Goal: Task Accomplishment & Management: Use online tool/utility

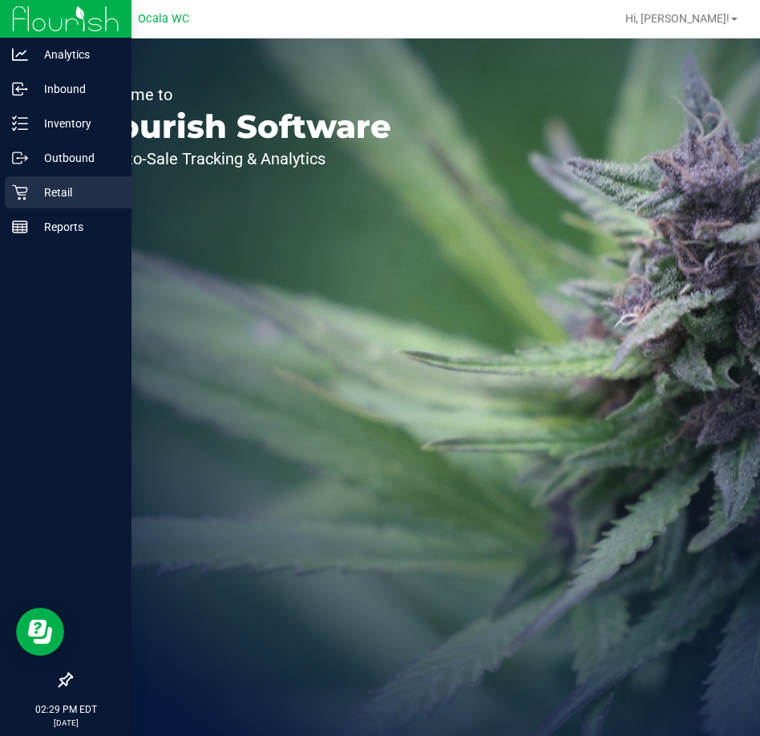
click at [29, 194] on p "Retail" at bounding box center [76, 192] width 96 height 19
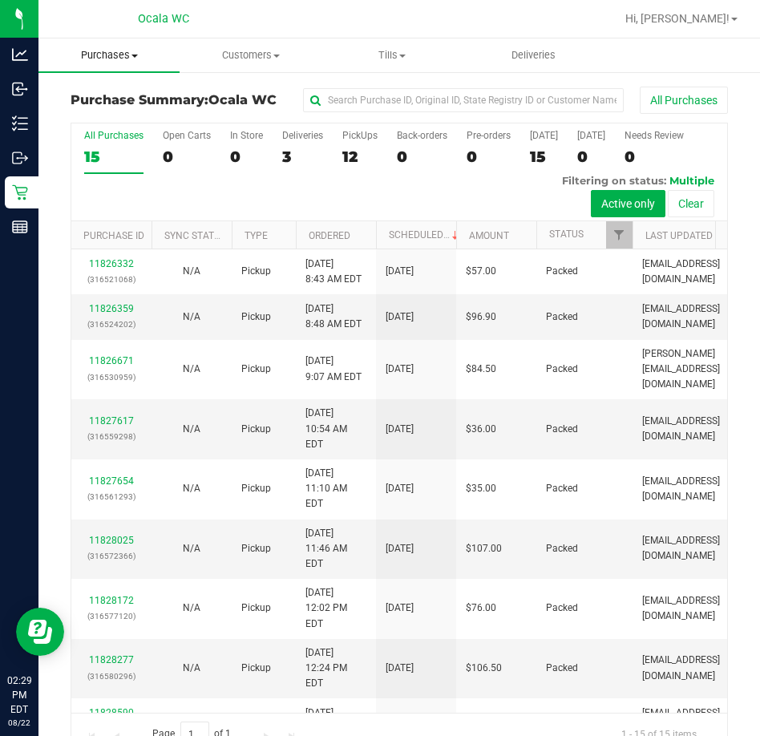
click at [130, 51] on span "Purchases" at bounding box center [108, 55] width 141 height 14
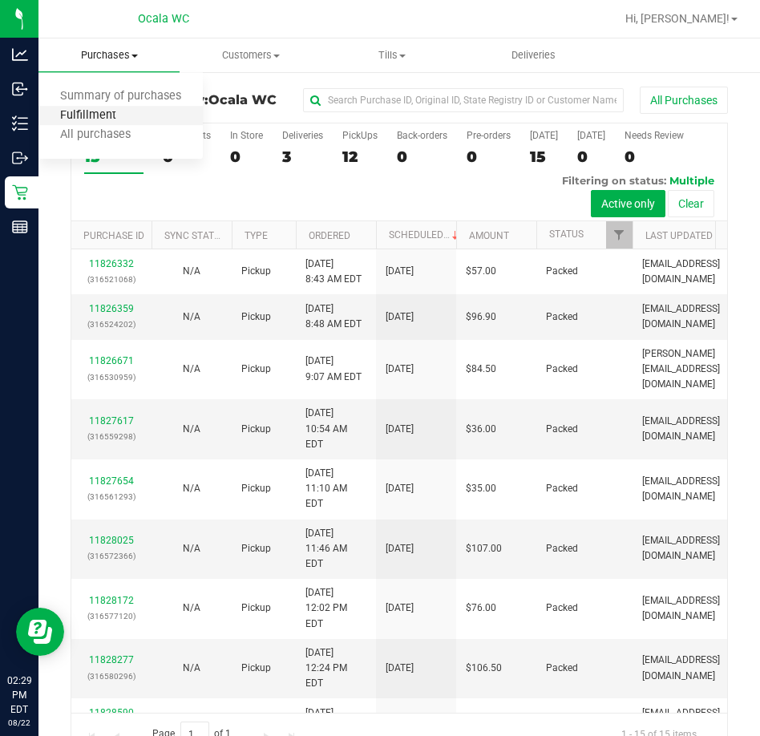
click at [106, 118] on span "Fulfillment" at bounding box center [87, 116] width 99 height 14
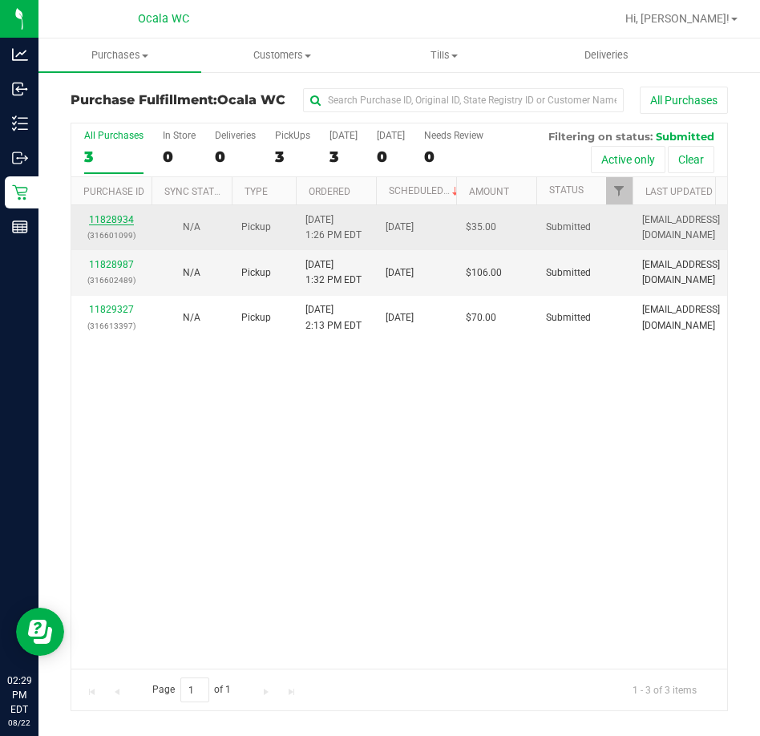
click at [118, 216] on link "11828934" at bounding box center [111, 219] width 45 height 11
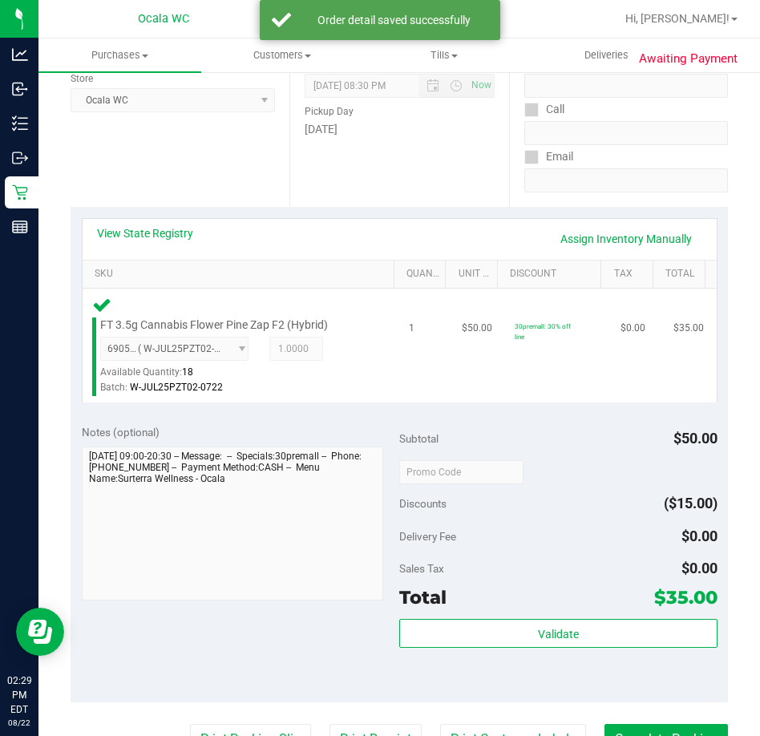
scroll to position [321, 0]
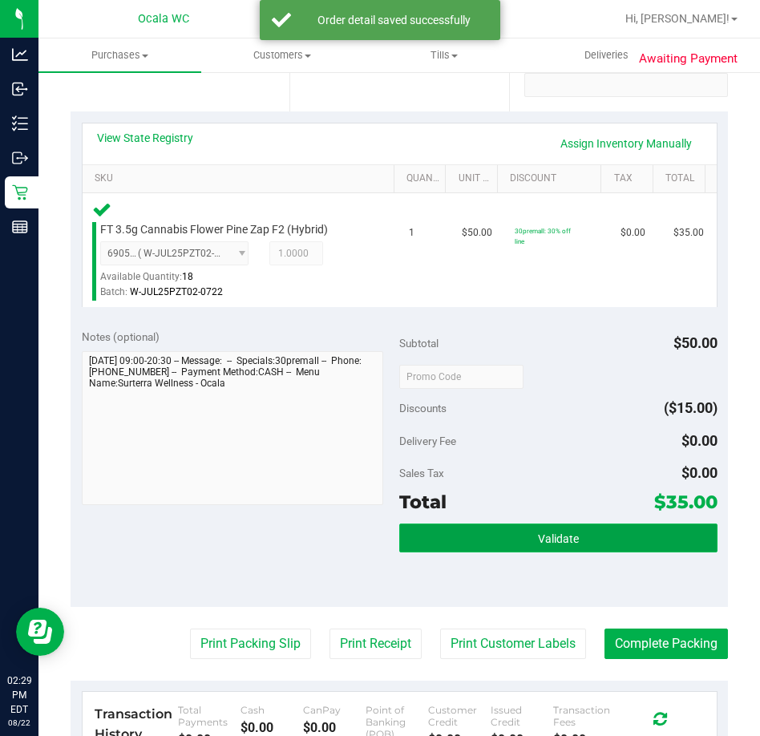
click at [463, 538] on button "Validate" at bounding box center [558, 537] width 318 height 29
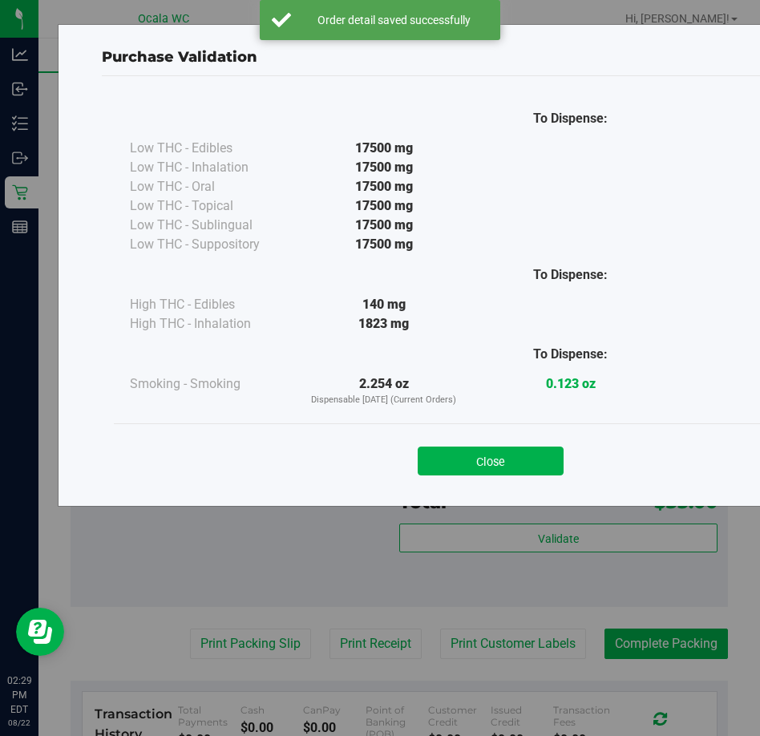
click at [431, 445] on div "Close" at bounding box center [490, 456] width 729 height 40
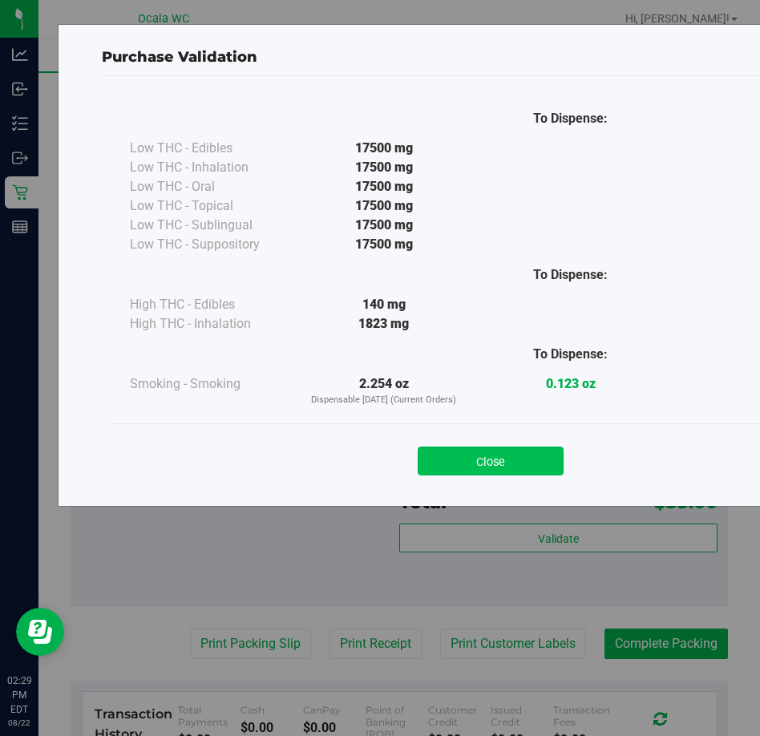
click at [431, 457] on button "Close" at bounding box center [490, 460] width 146 height 29
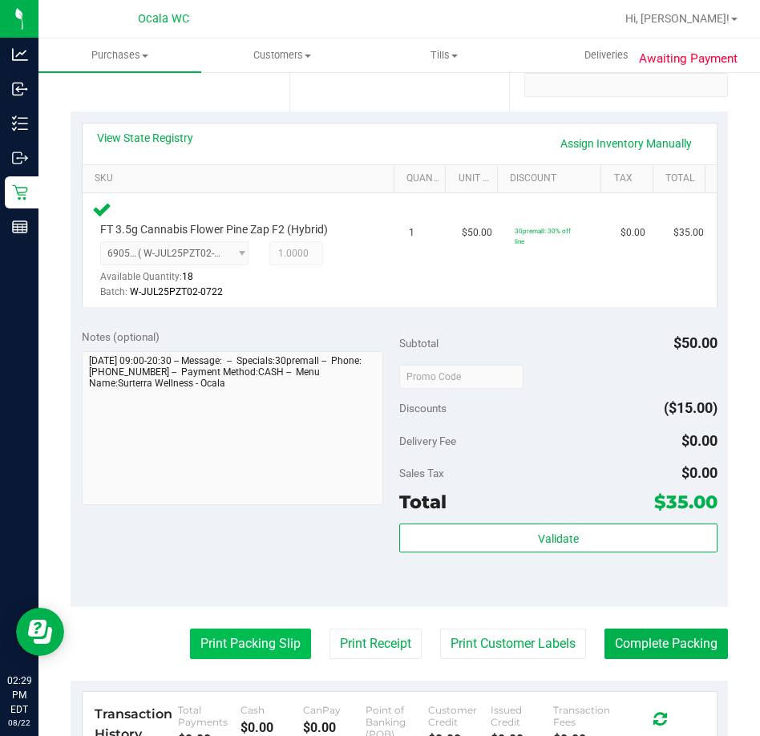
click at [253, 639] on button "Print Packing Slip" at bounding box center [250, 643] width 121 height 30
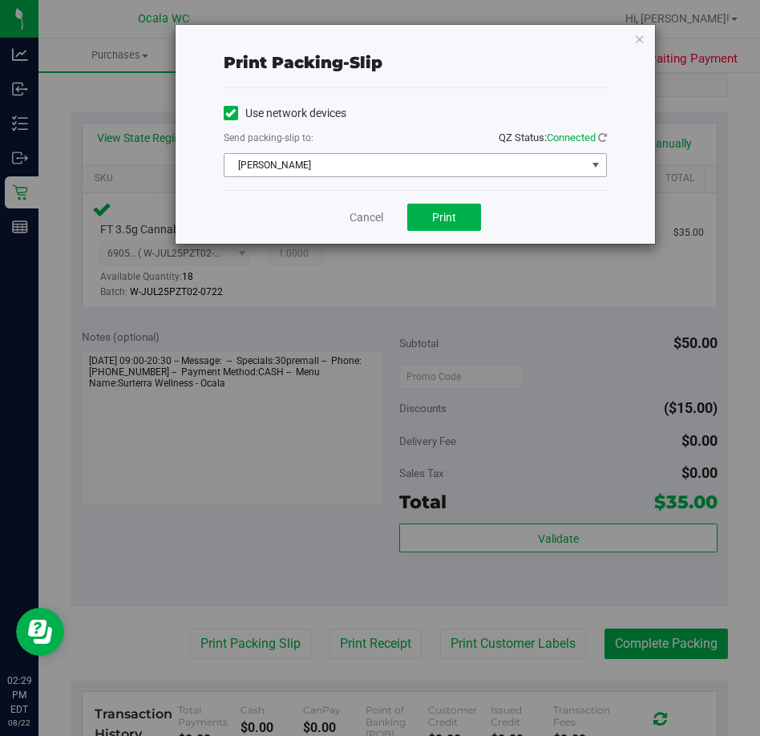
click at [298, 157] on span "[PERSON_NAME]" at bounding box center [404, 165] width 361 height 22
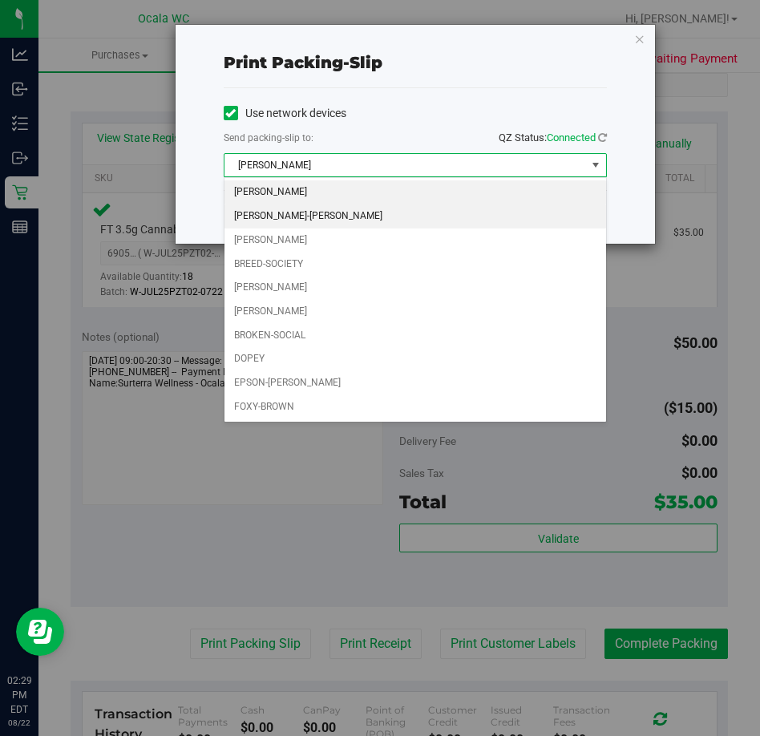
click at [268, 204] on li "[PERSON_NAME]-[PERSON_NAME]" at bounding box center [414, 216] width 381 height 24
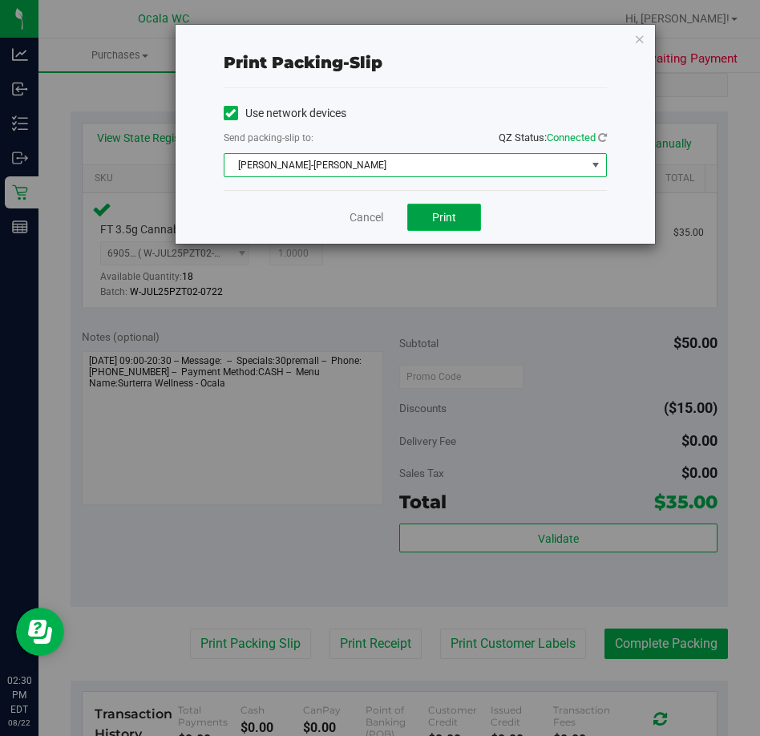
click at [435, 221] on span "Print" at bounding box center [444, 217] width 24 height 13
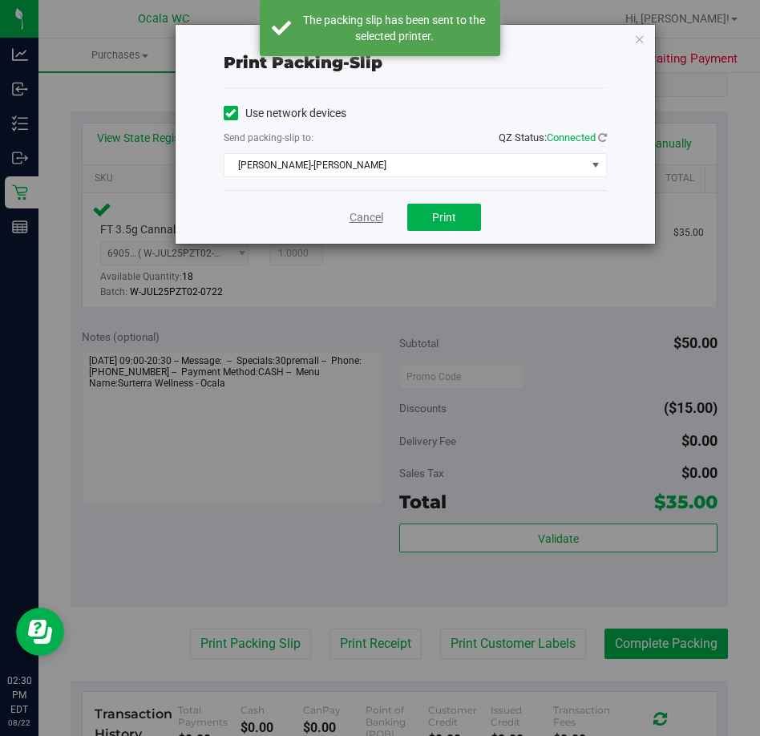
click at [369, 222] on link "Cancel" at bounding box center [366, 217] width 34 height 17
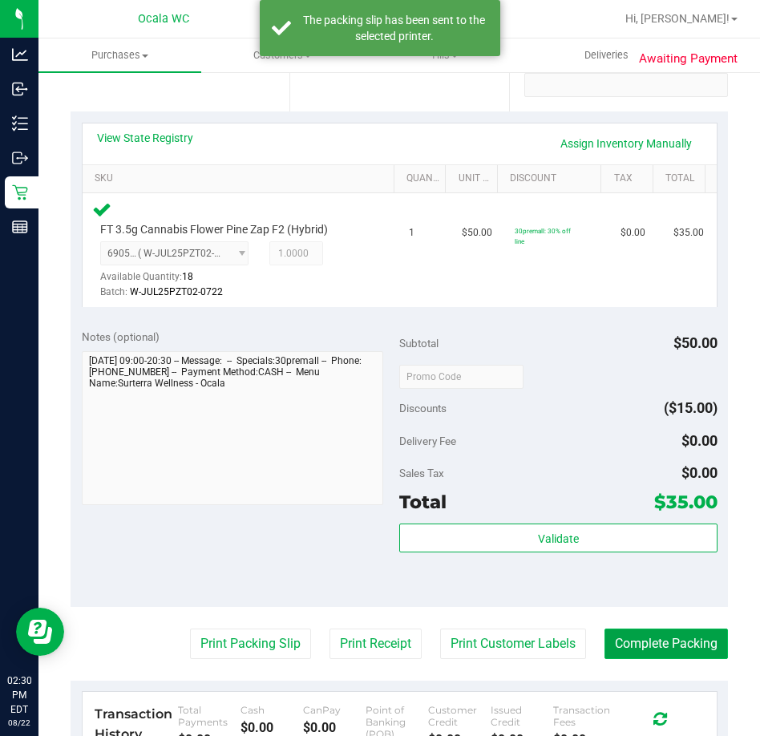
click at [636, 637] on button "Complete Packing" at bounding box center [665, 643] width 123 height 30
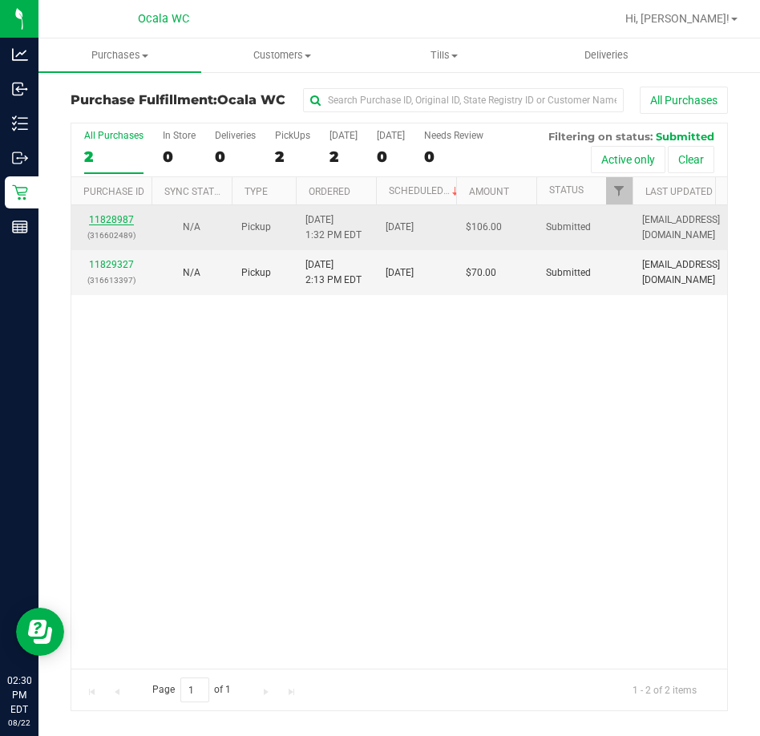
click at [106, 219] on link "11828987" at bounding box center [111, 219] width 45 height 11
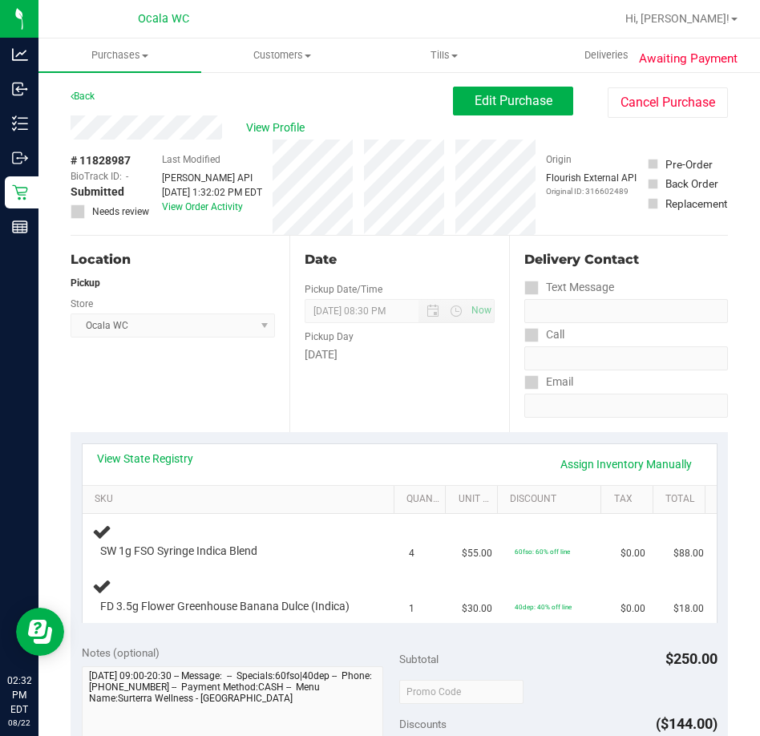
click at [136, 419] on div "Location Pickup Store Ocala WC Select Store [PERSON_NAME][GEOGRAPHIC_DATA] [PER…" at bounding box center [180, 334] width 219 height 196
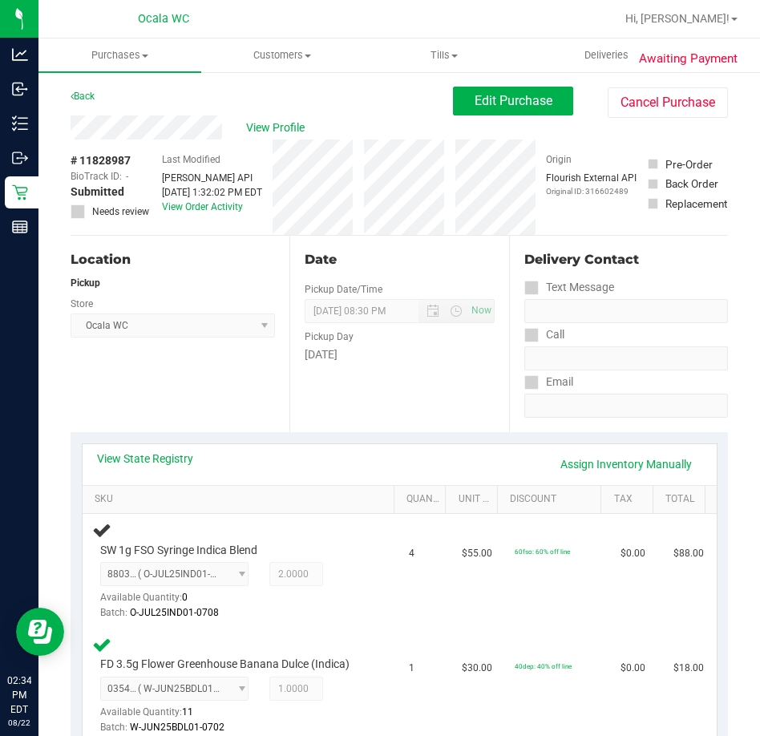
click at [170, 401] on div "Location Pickup Store Ocala WC Select Store [PERSON_NAME][GEOGRAPHIC_DATA] [PER…" at bounding box center [180, 334] width 219 height 196
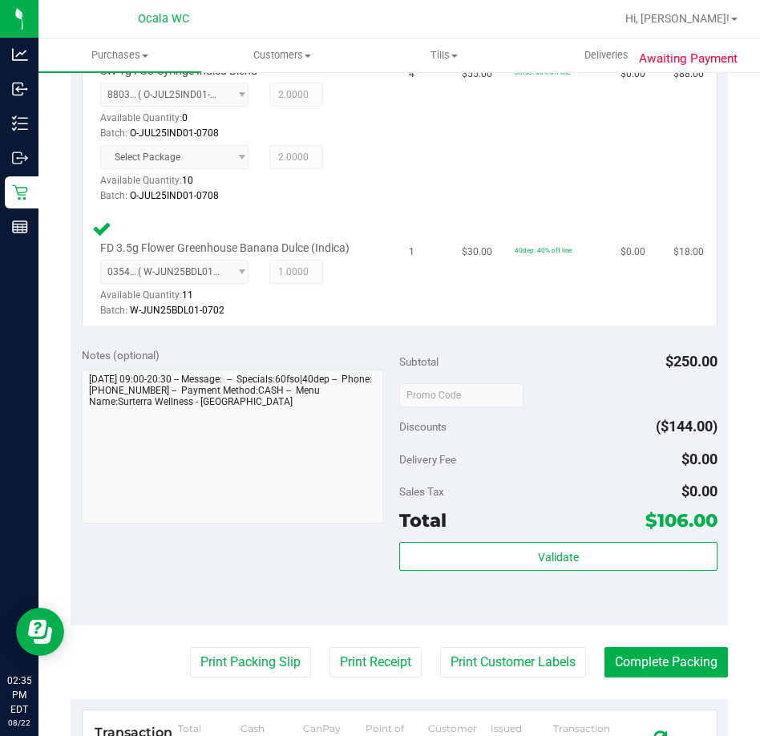
scroll to position [481, 0]
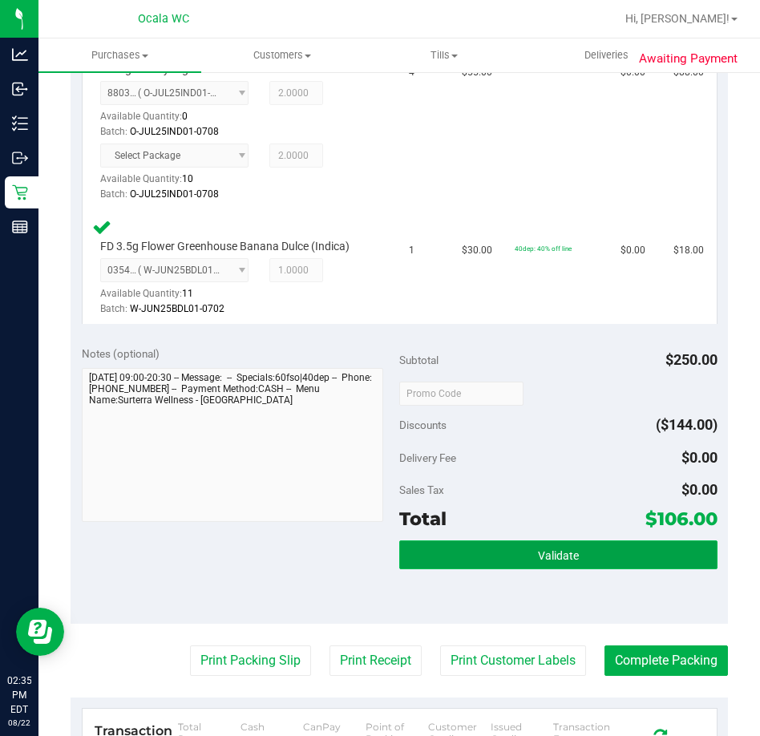
click at [470, 546] on button "Validate" at bounding box center [558, 554] width 318 height 29
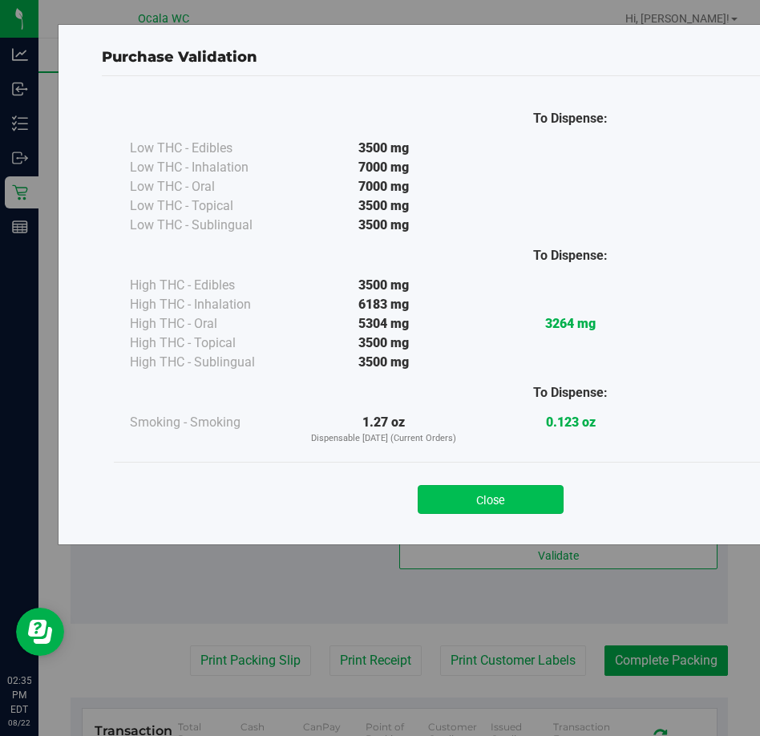
click at [465, 490] on button "Close" at bounding box center [490, 499] width 146 height 29
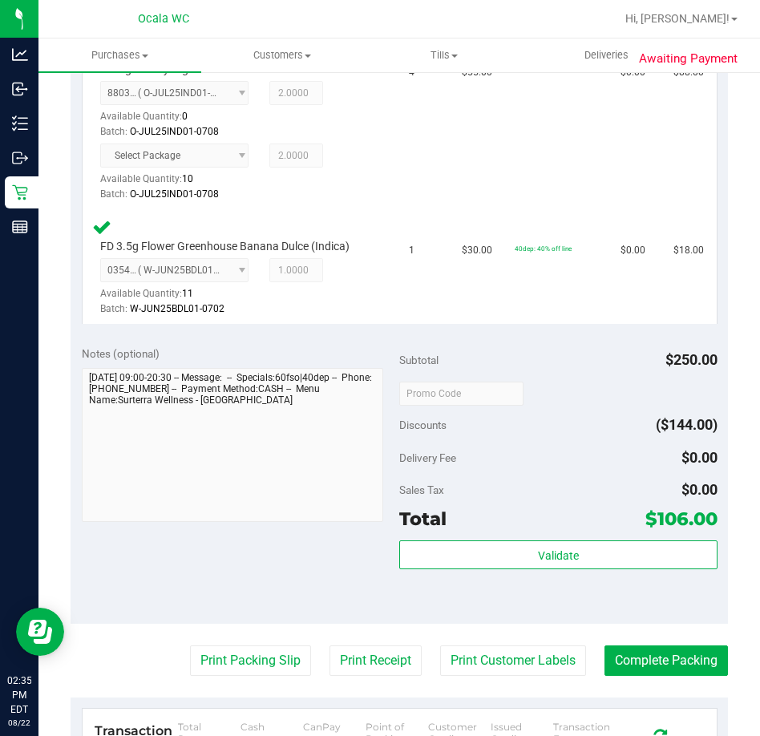
click at [250, 643] on purchase-details "Back Edit Purchase Cancel Purchase View Profile # 11828987 BioTrack ID: - Submi…" at bounding box center [399, 307] width 657 height 1403
click at [240, 650] on button "Print Packing Slip" at bounding box center [250, 660] width 121 height 30
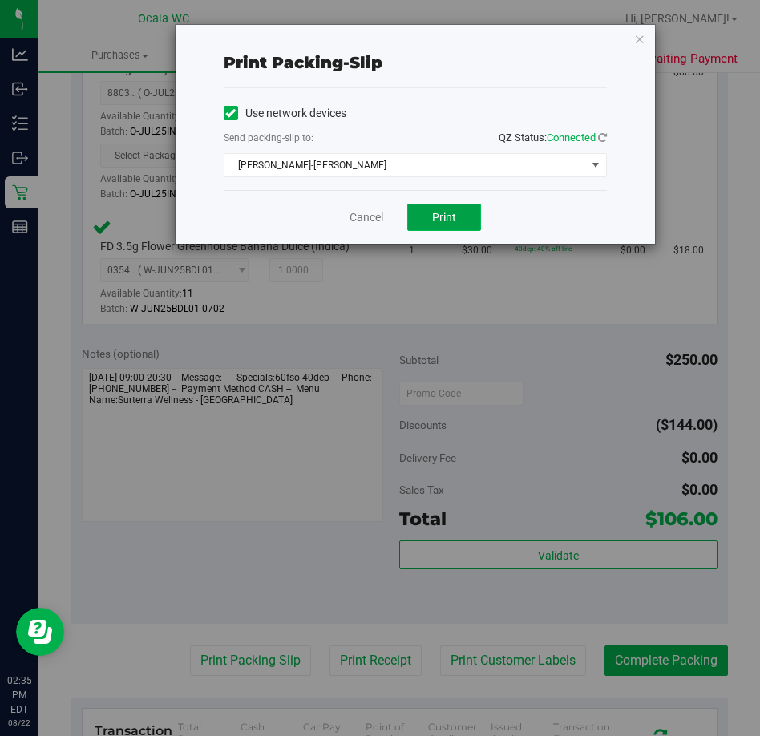
click at [425, 218] on button "Print" at bounding box center [444, 217] width 74 height 27
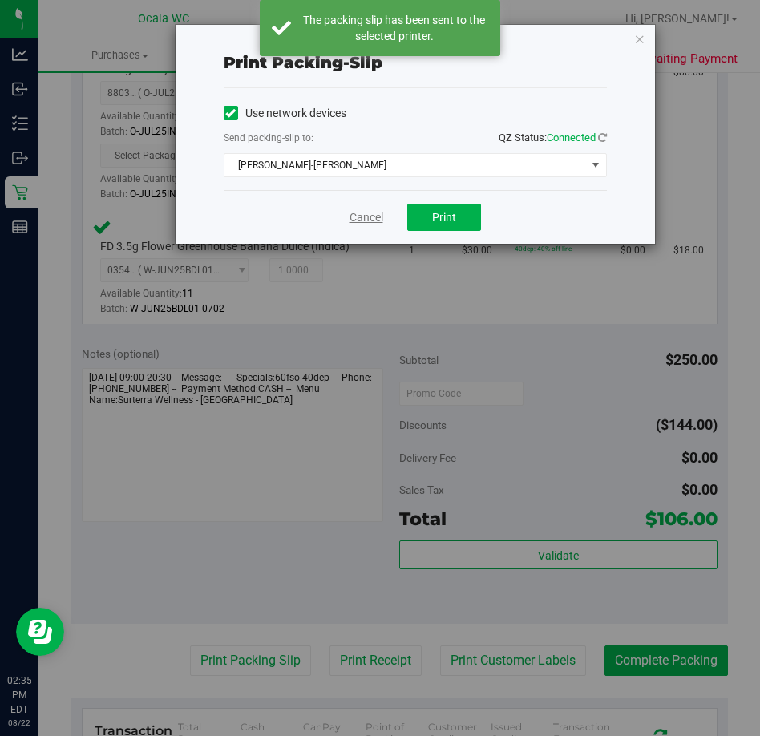
click at [375, 214] on link "Cancel" at bounding box center [366, 217] width 34 height 17
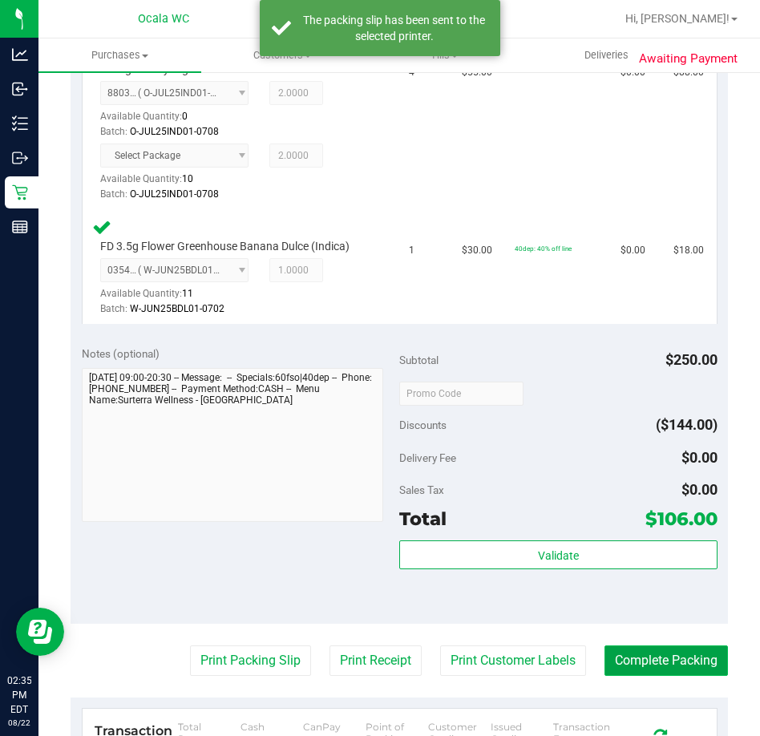
click at [607, 652] on button "Complete Packing" at bounding box center [665, 660] width 123 height 30
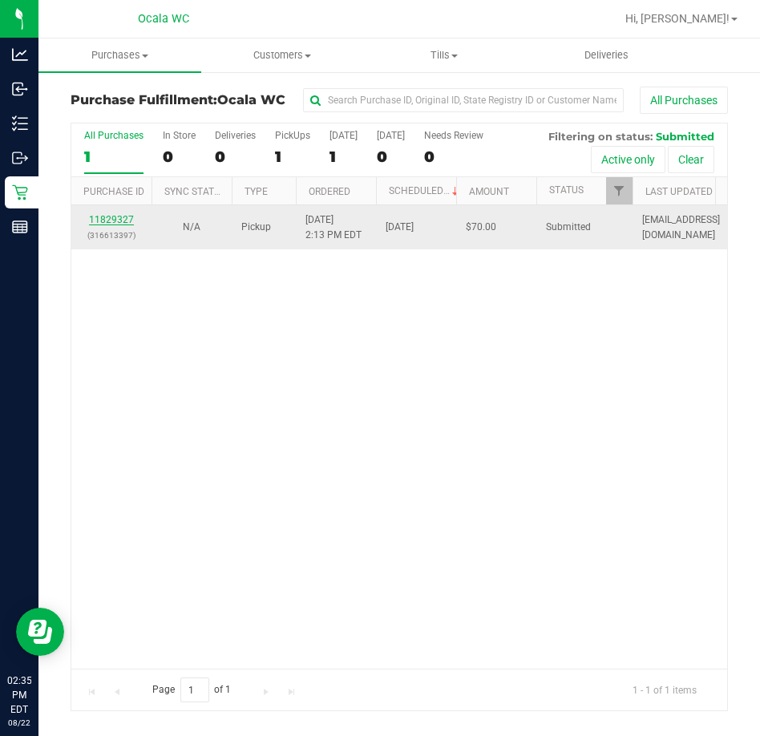
click at [107, 214] on link "11829327" at bounding box center [111, 219] width 45 height 11
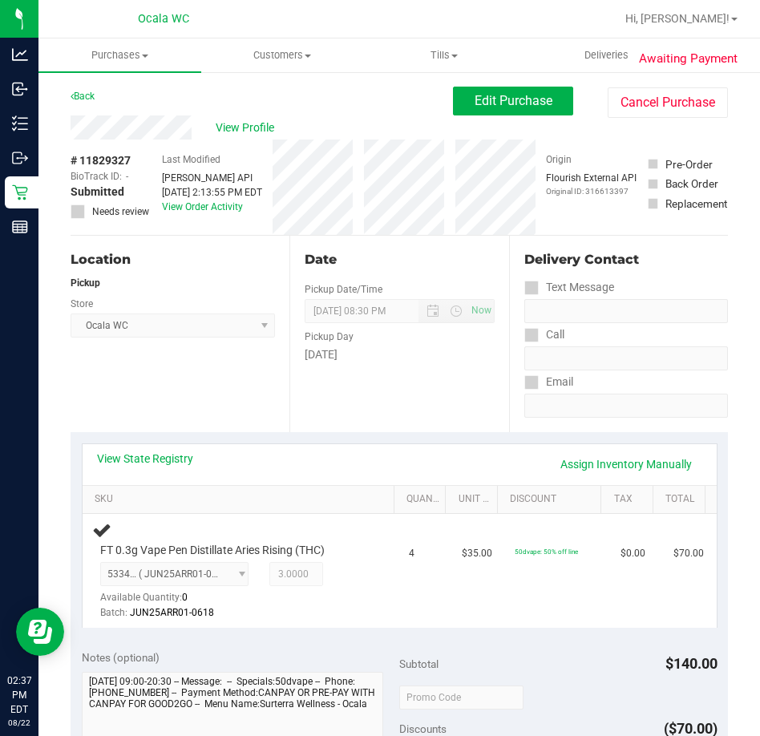
click at [214, 355] on div "Location Pickup Store Ocala WC Select Store [PERSON_NAME][GEOGRAPHIC_DATA] [PER…" at bounding box center [180, 334] width 219 height 196
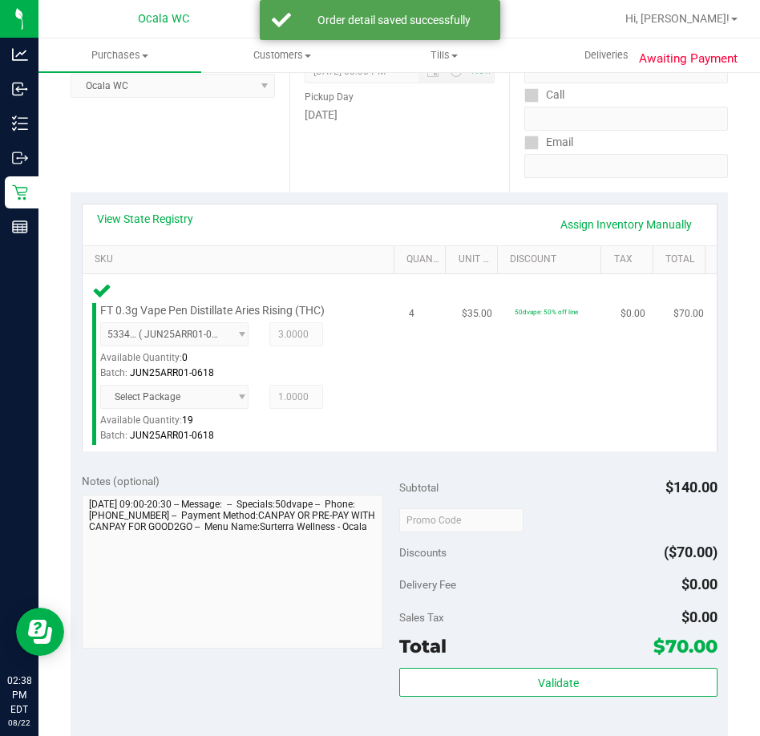
scroll to position [240, 0]
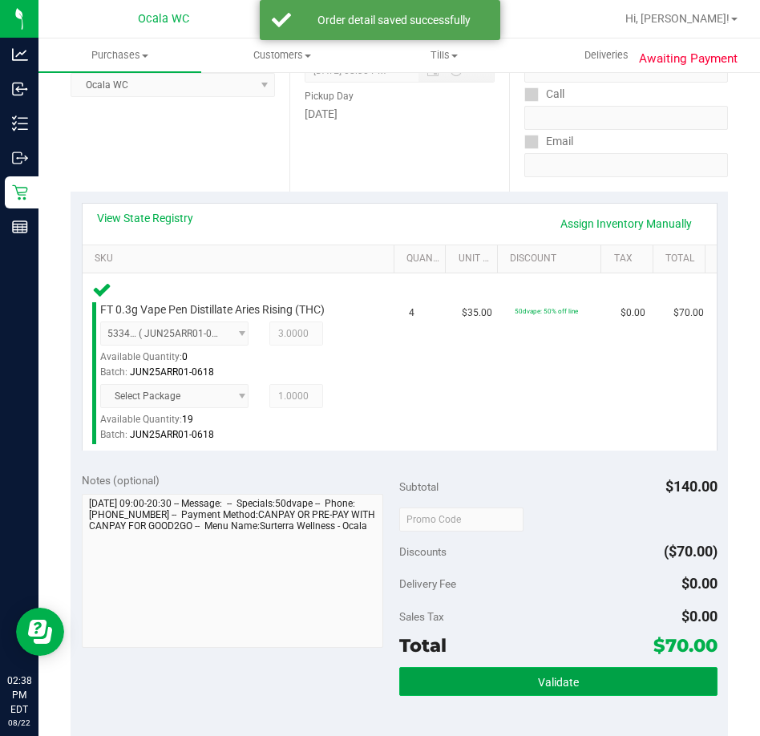
click at [512, 667] on button "Validate" at bounding box center [558, 681] width 318 height 29
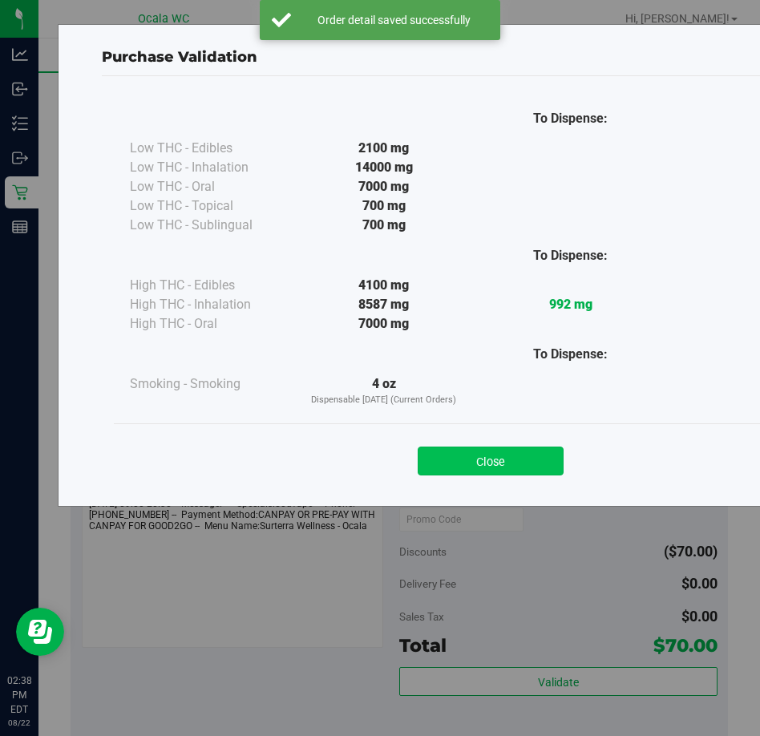
click at [489, 458] on button "Close" at bounding box center [490, 460] width 146 height 29
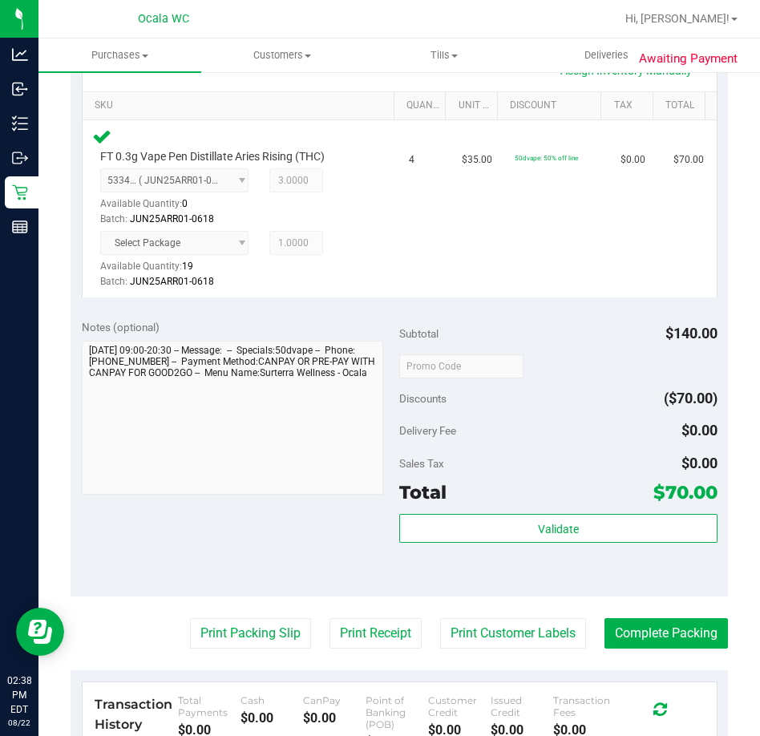
scroll to position [481, 0]
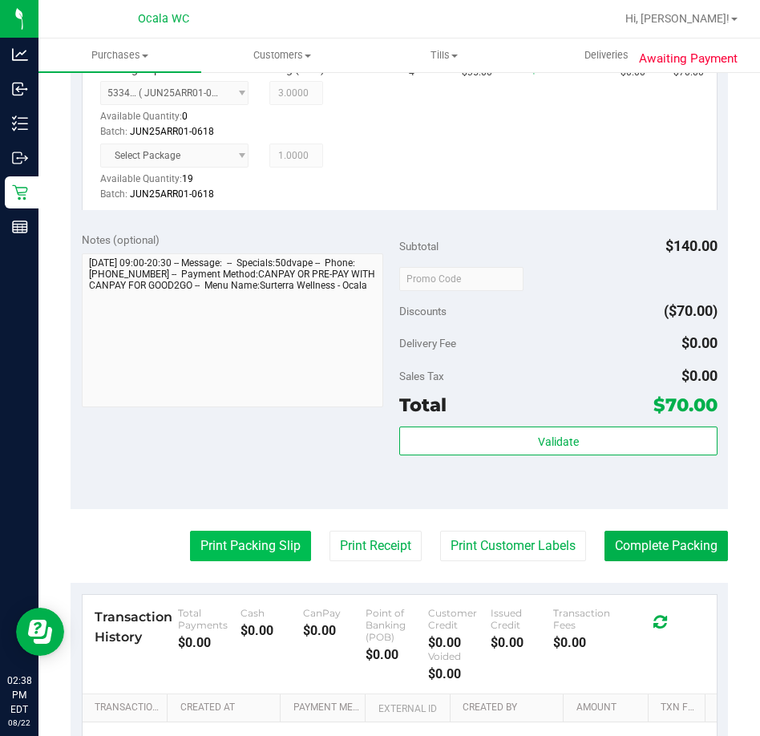
click at [213, 541] on button "Print Packing Slip" at bounding box center [250, 545] width 121 height 30
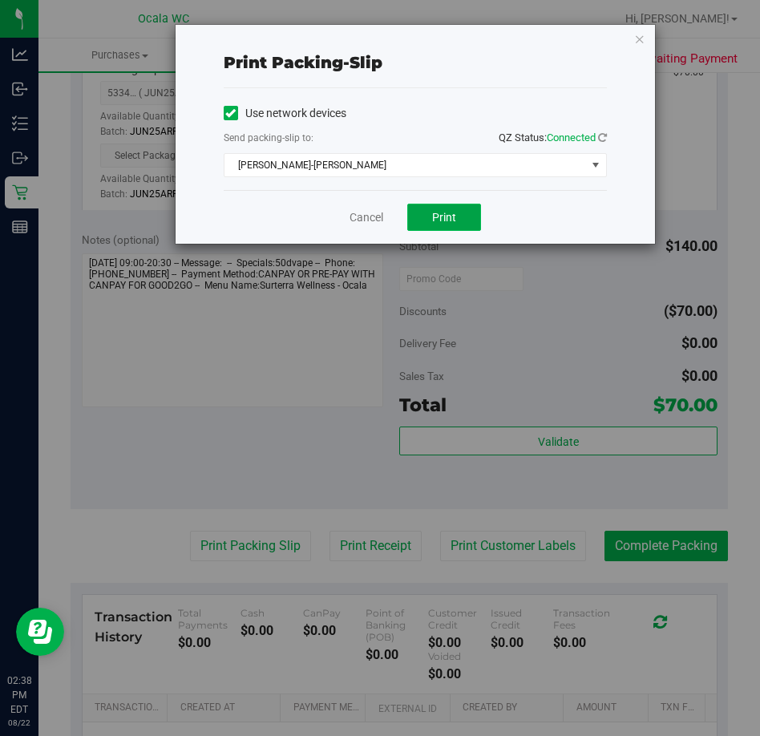
click at [434, 204] on button "Print" at bounding box center [444, 217] width 74 height 27
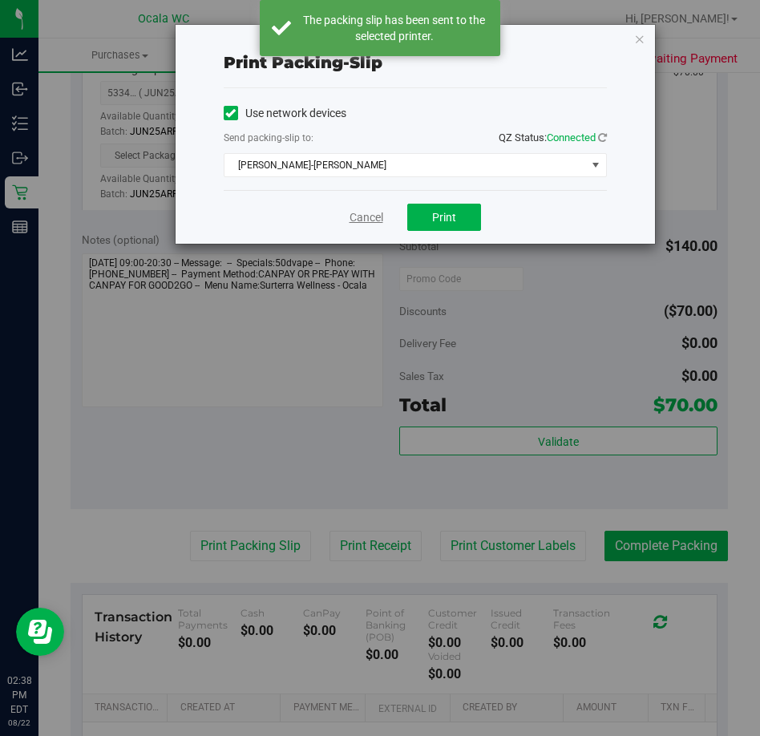
click at [368, 217] on link "Cancel" at bounding box center [366, 217] width 34 height 17
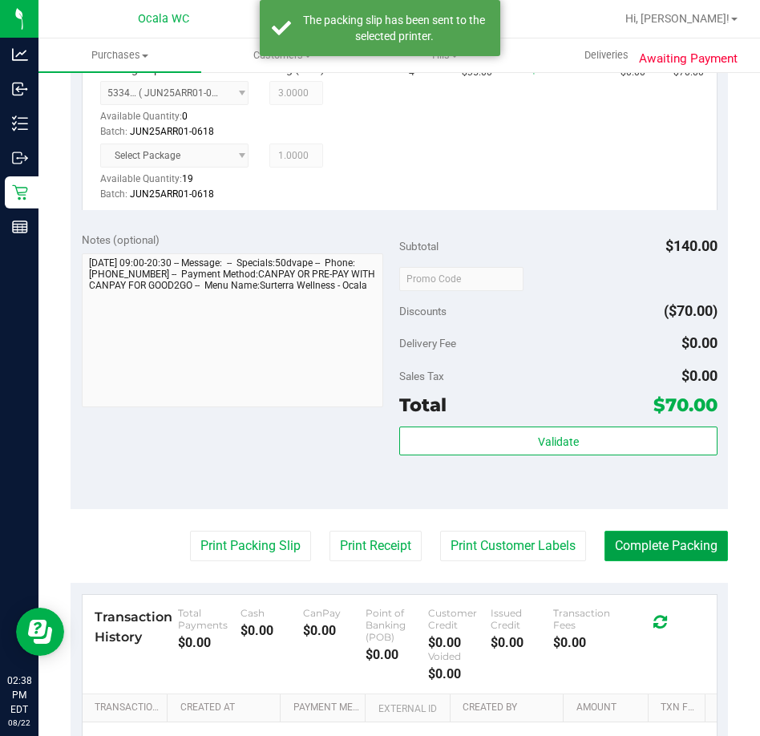
click at [653, 534] on button "Complete Packing" at bounding box center [665, 545] width 123 height 30
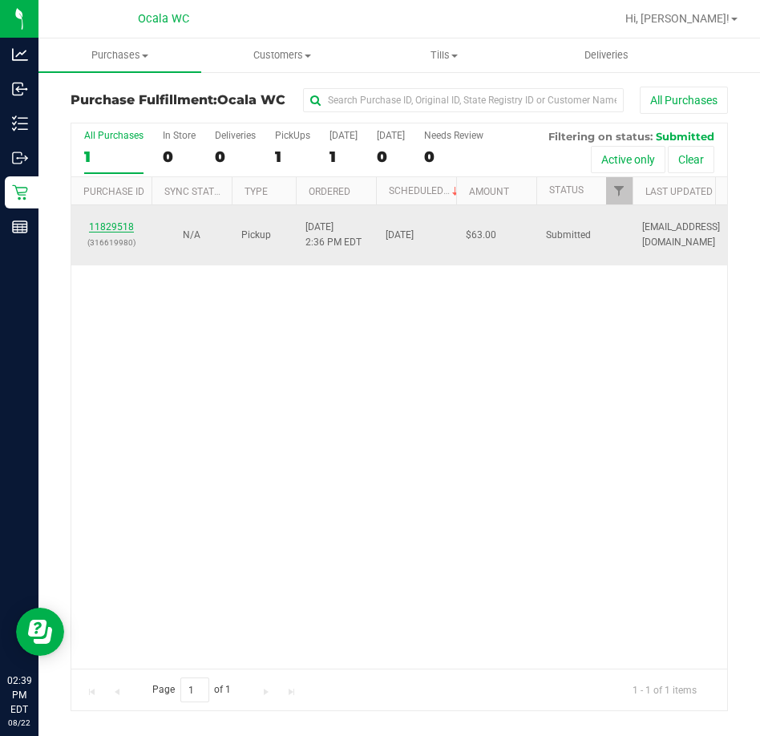
click at [124, 226] on link "11829518" at bounding box center [111, 226] width 45 height 11
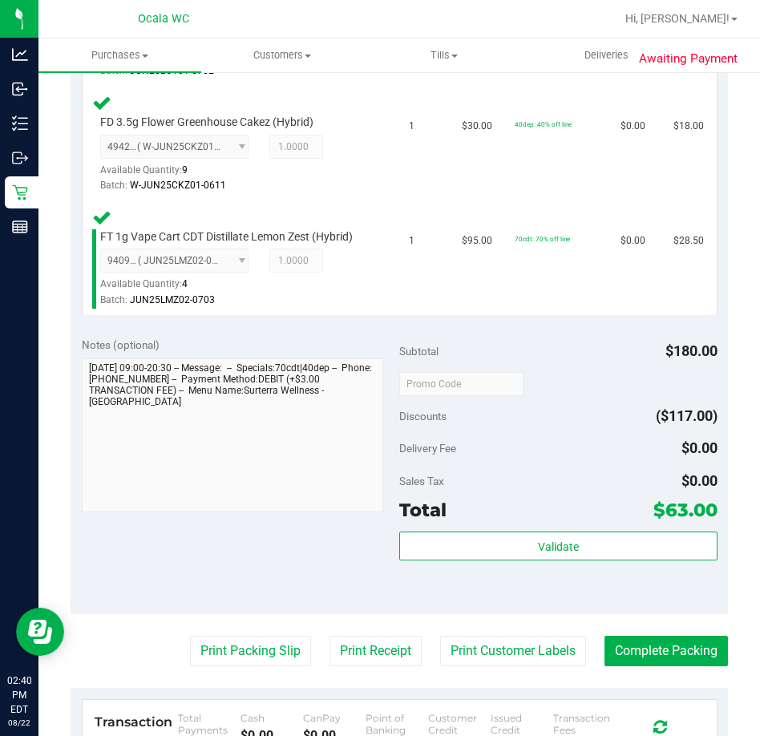
scroll to position [561, 0]
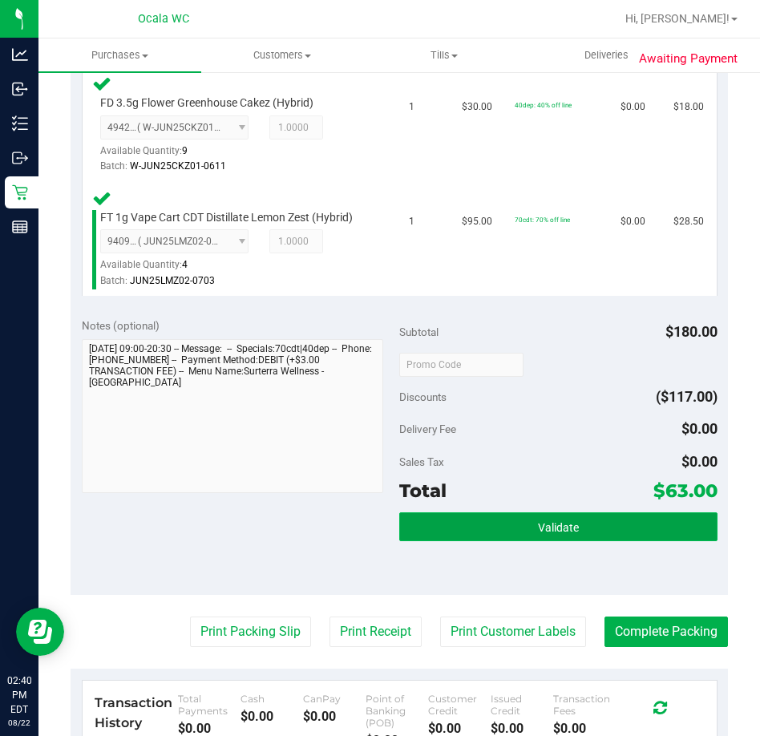
click at [516, 526] on button "Validate" at bounding box center [558, 526] width 318 height 29
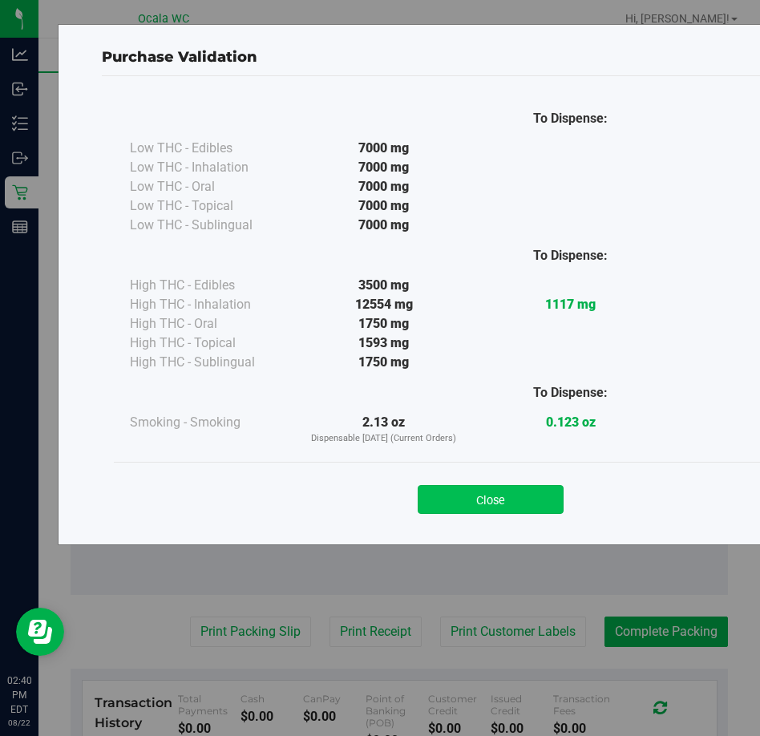
click at [458, 486] on button "Close" at bounding box center [490, 499] width 146 height 29
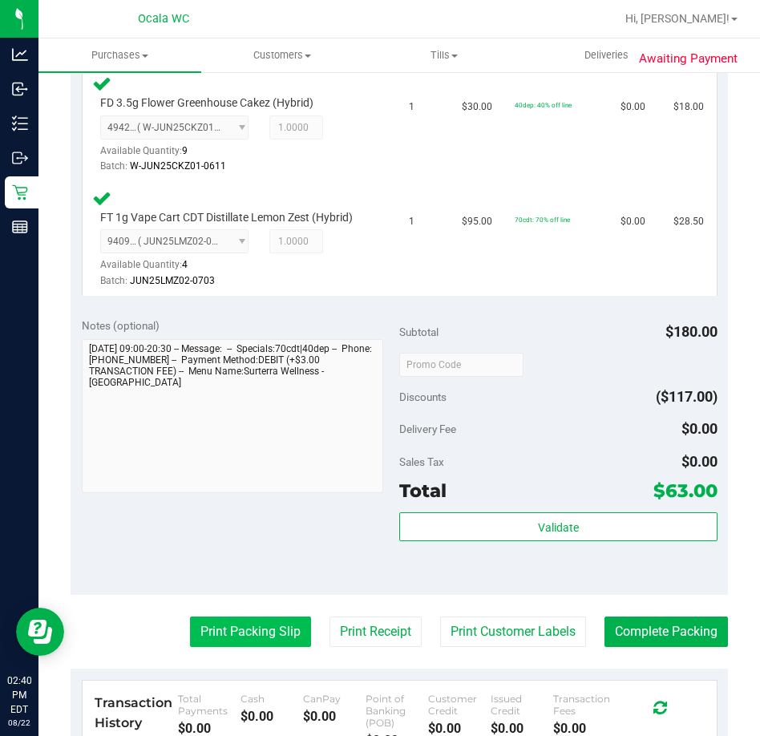
click at [239, 626] on button "Print Packing Slip" at bounding box center [250, 631] width 121 height 30
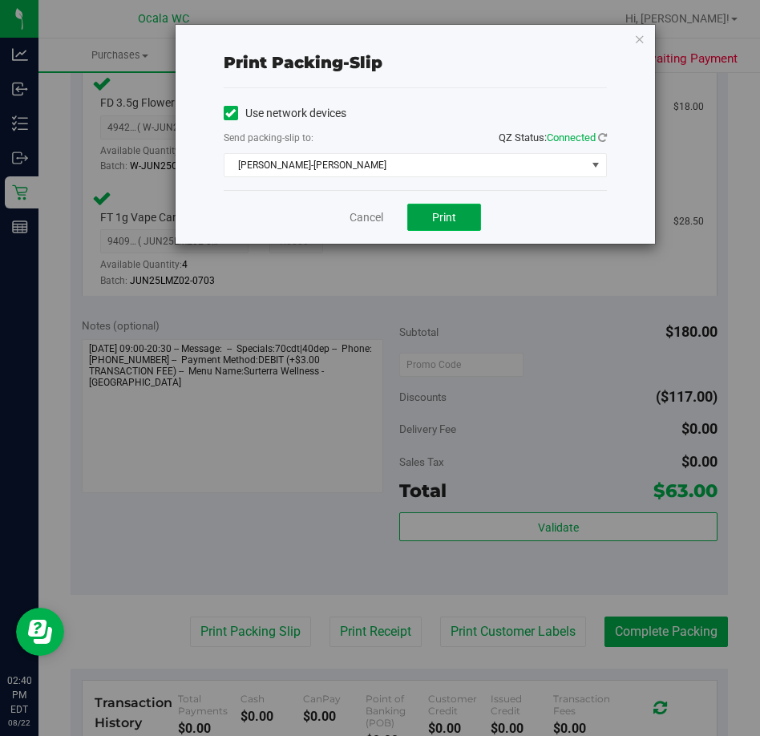
click at [436, 206] on button "Print" at bounding box center [444, 217] width 74 height 27
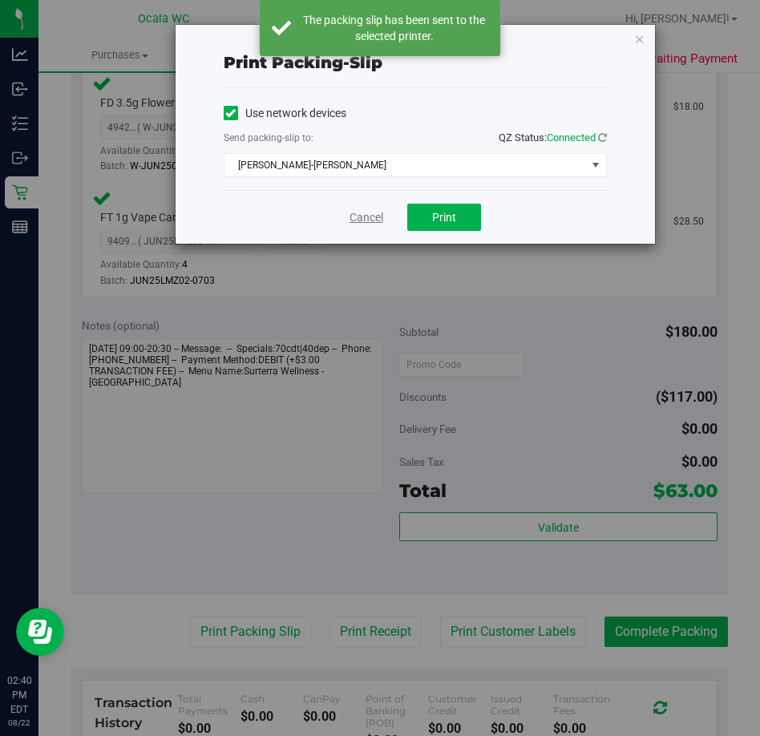
click at [370, 212] on link "Cancel" at bounding box center [366, 217] width 34 height 17
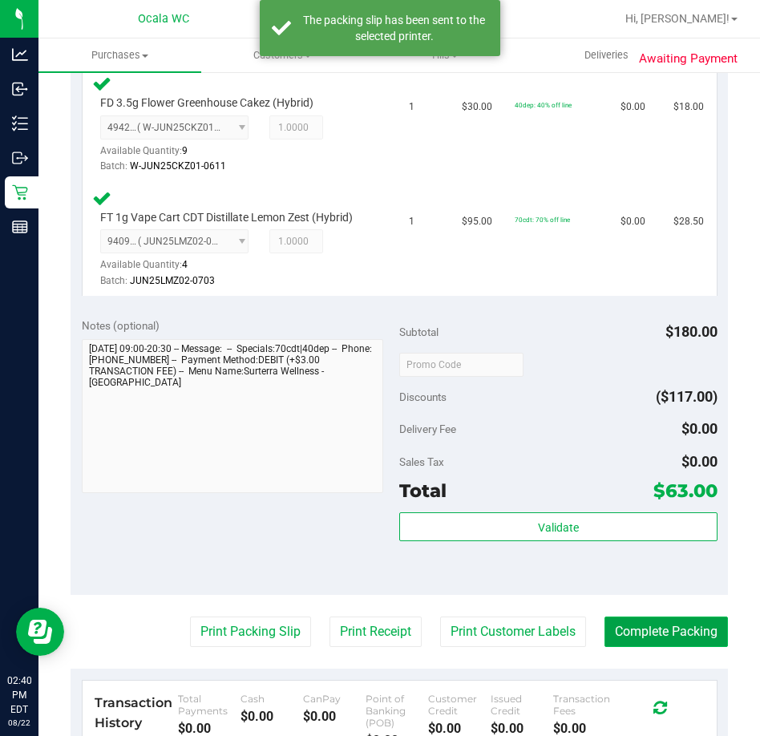
click at [655, 633] on button "Complete Packing" at bounding box center [665, 631] width 123 height 30
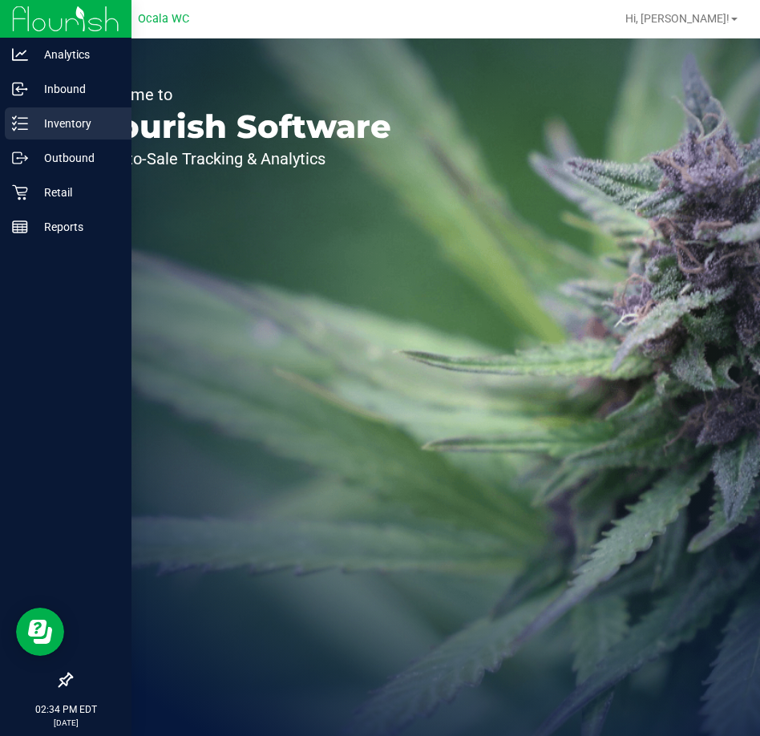
click at [31, 111] on div "Inventory" at bounding box center [68, 123] width 127 height 32
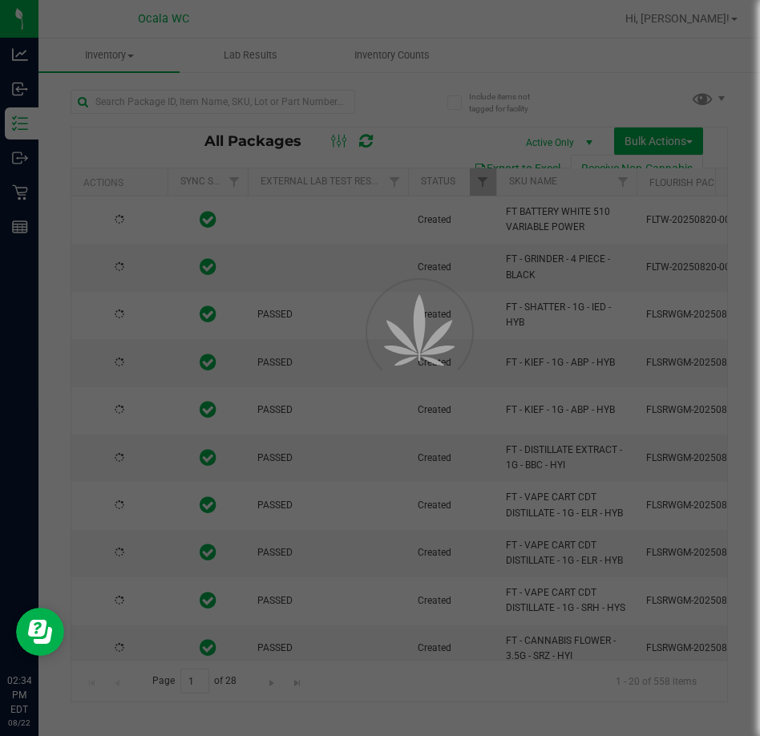
type input "2026-02-15"
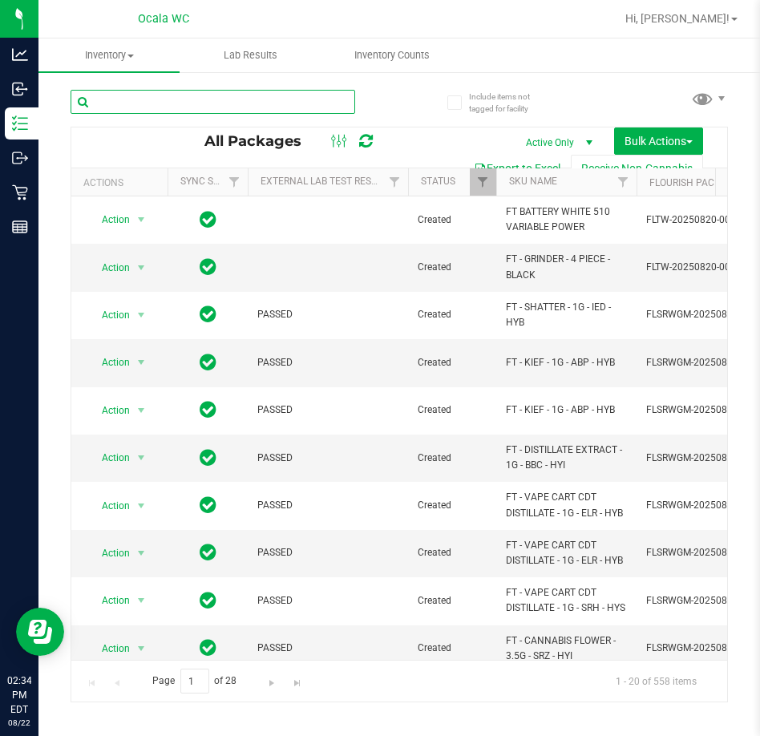
click at [137, 91] on input "text" at bounding box center [213, 102] width 284 height 24
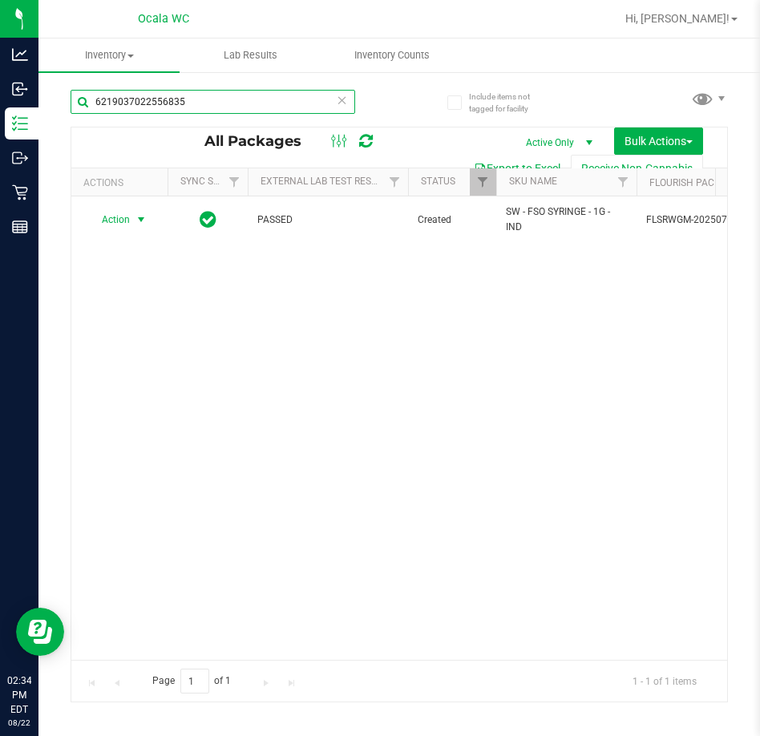
type input "6219037022556835"
click at [143, 218] on span "select" at bounding box center [141, 219] width 13 height 13
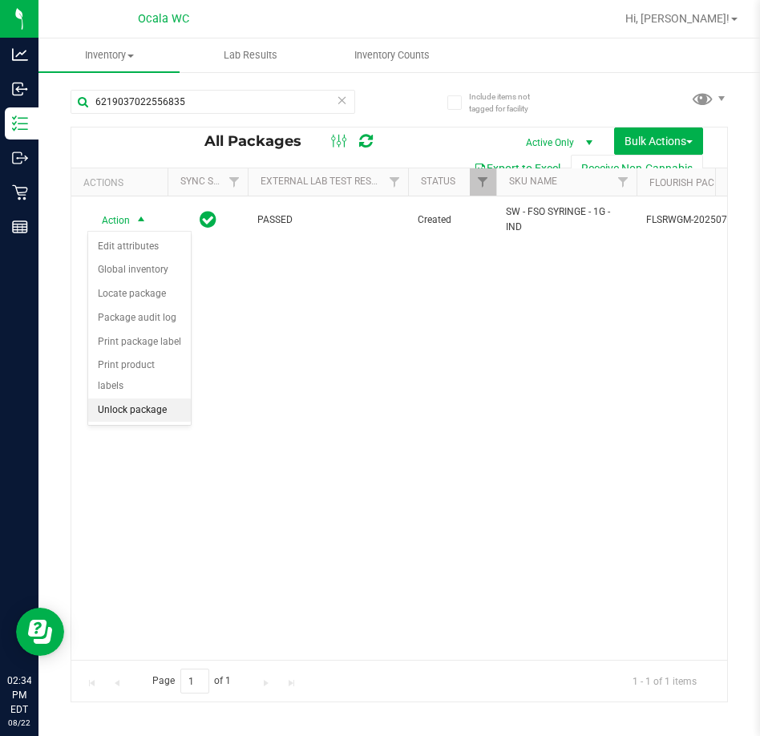
click at [113, 398] on li "Unlock package" at bounding box center [139, 410] width 103 height 24
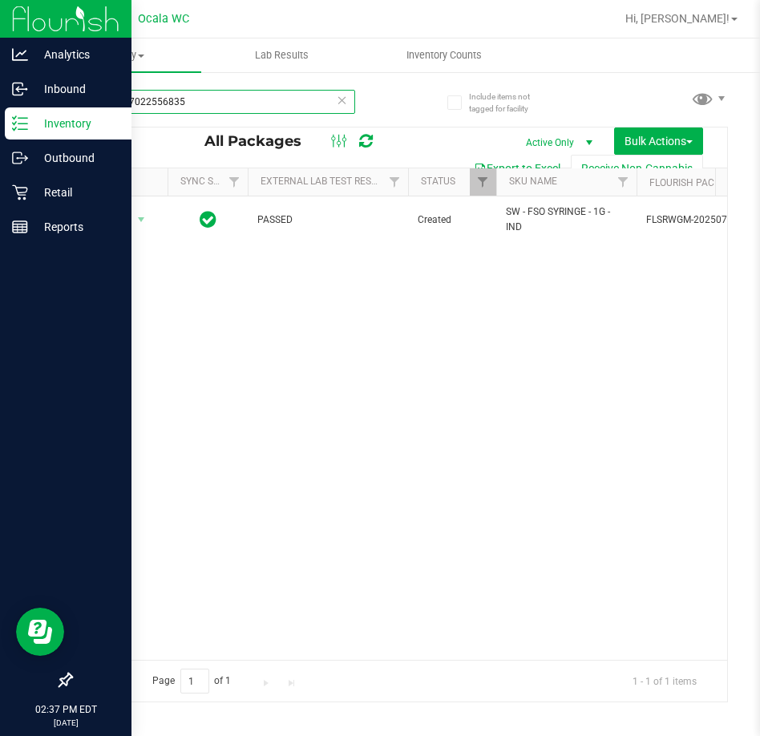
drag, startPoint x: 227, startPoint y: 96, endPoint x: 2, endPoint y: 119, distance: 225.6
click at [2, 119] on div "Analytics Inbound Inventory Outbound Retail Reports 02:37 PM EDT 08/22/2025 08/…" at bounding box center [380, 368] width 760 height 736
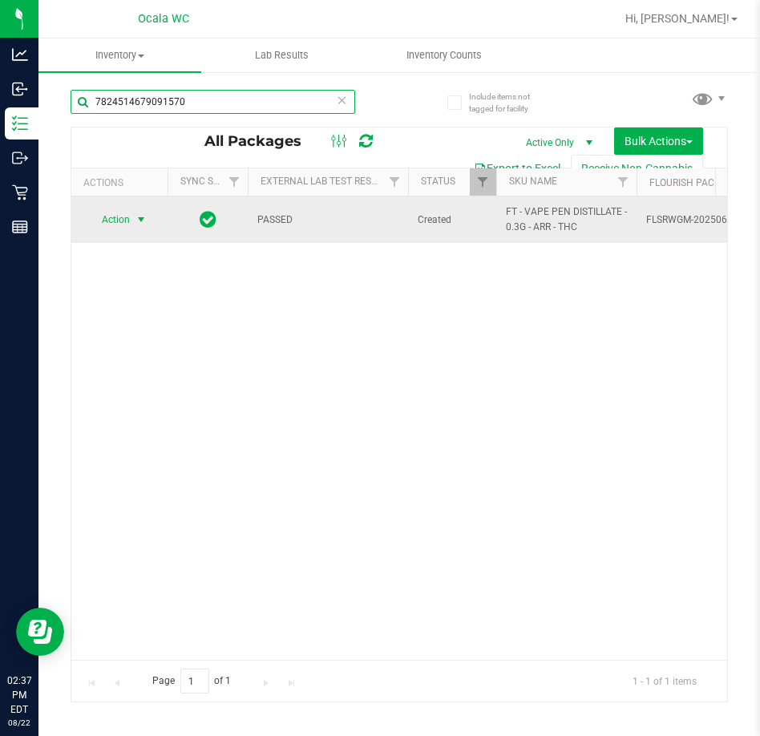
type input "7824514679091570"
click at [140, 216] on span "select" at bounding box center [141, 219] width 13 height 13
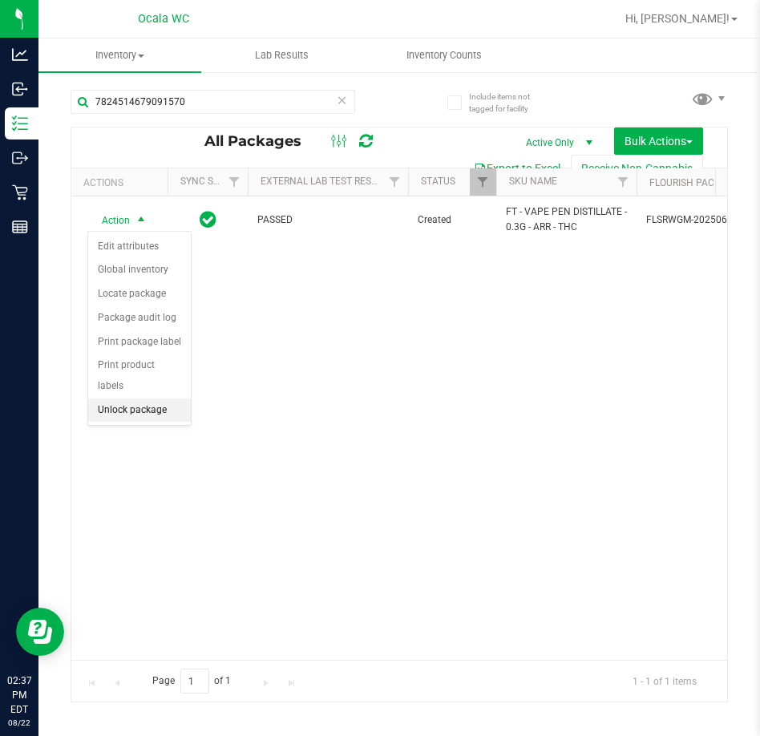
click at [100, 398] on li "Unlock package" at bounding box center [139, 410] width 103 height 24
